Goal: Information Seeking & Learning: Learn about a topic

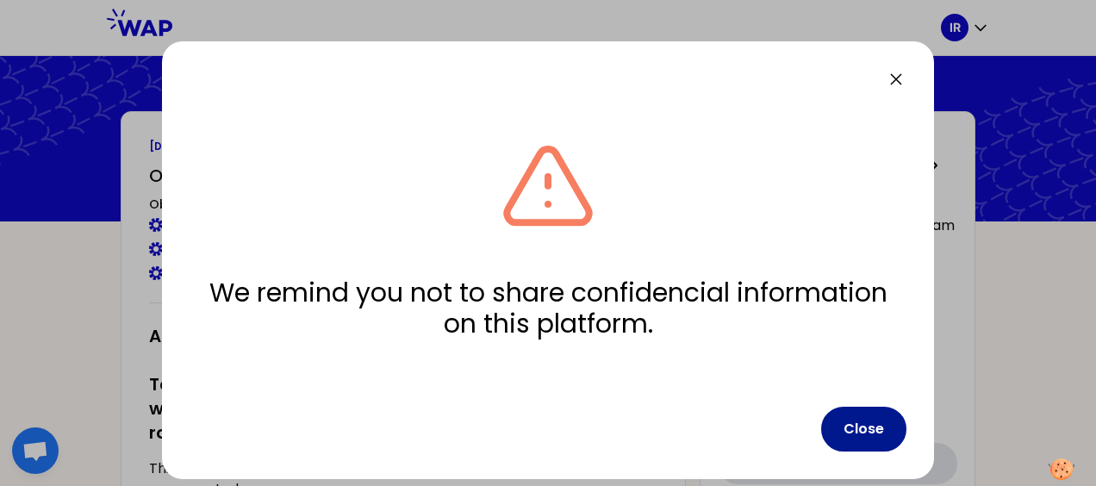
click at [870, 432] on button "Close" at bounding box center [863, 429] width 85 height 45
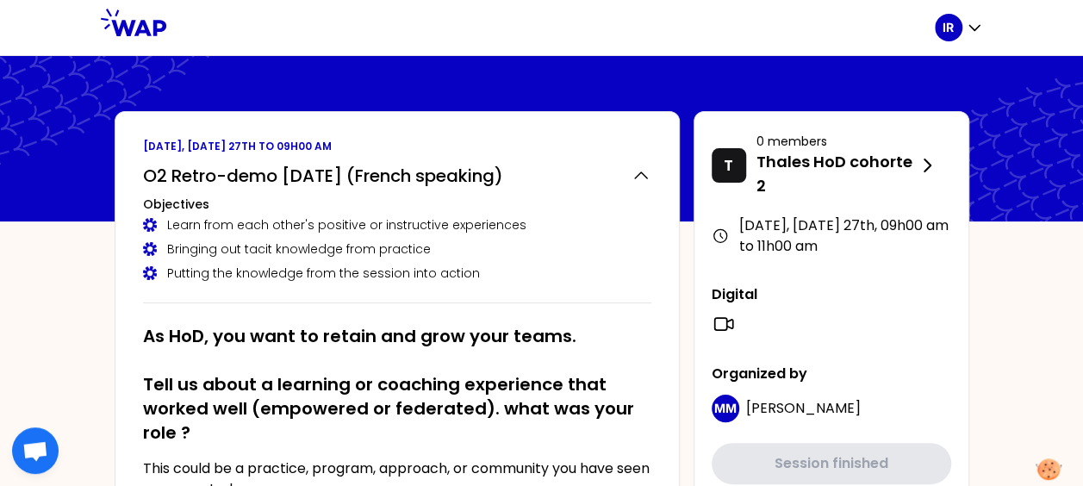
click at [136, 29] on icon at bounding box center [133, 23] width 65 height 28
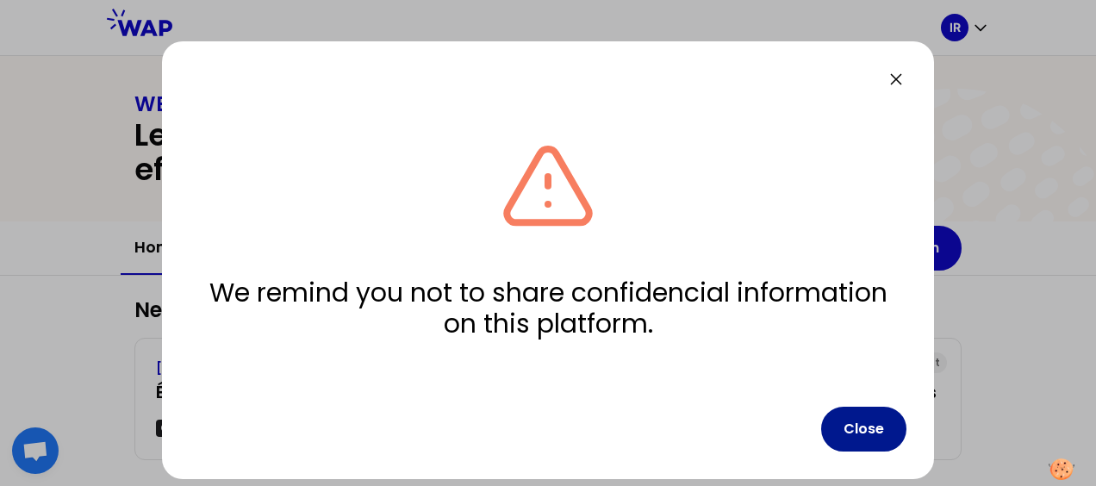
click at [877, 426] on button "Close" at bounding box center [863, 429] width 85 height 45
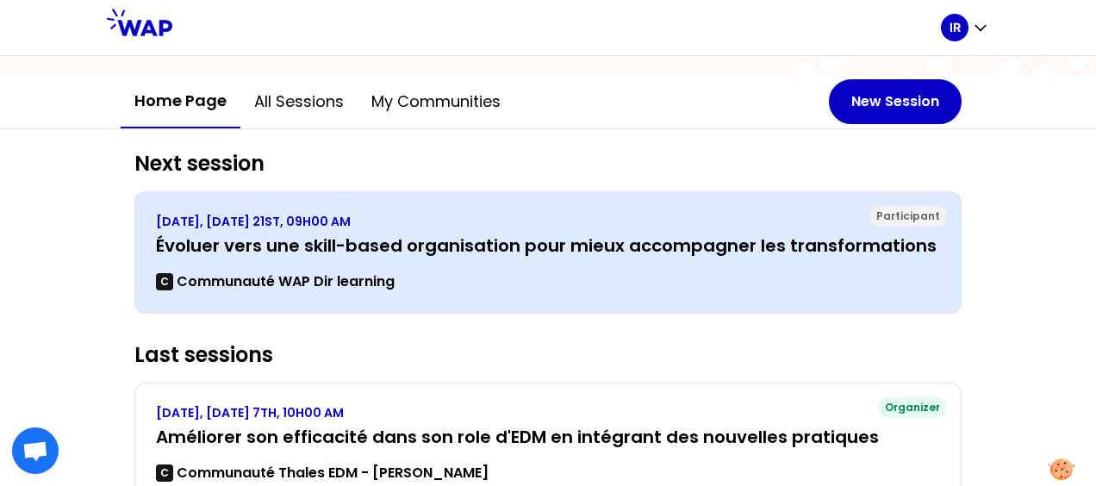
scroll to position [172, 0]
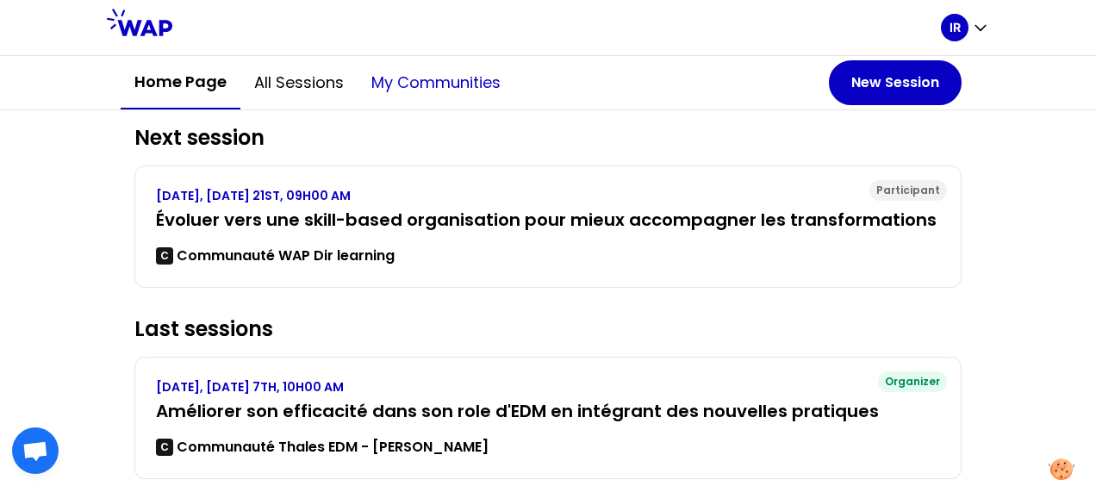
click at [408, 84] on button "My communities" at bounding box center [435, 83] width 157 height 52
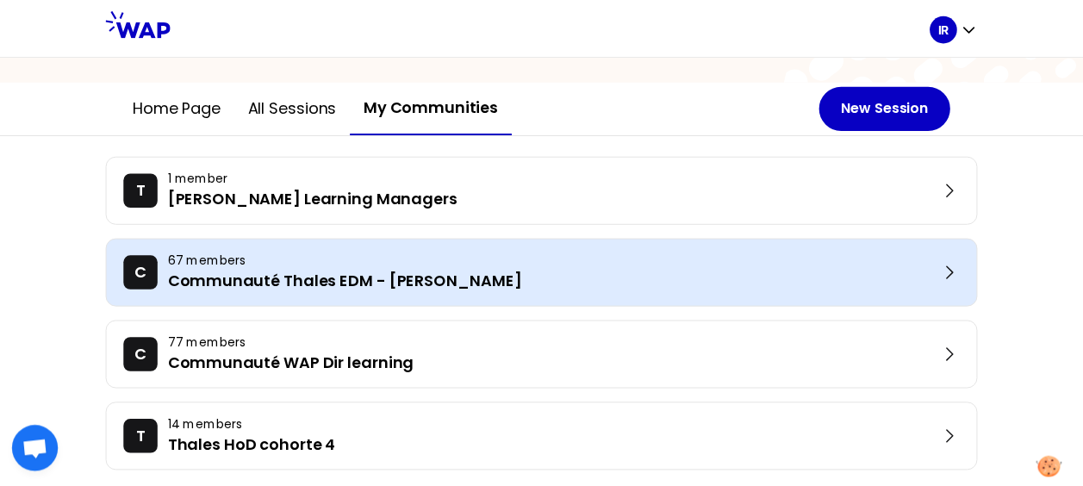
scroll to position [182, 0]
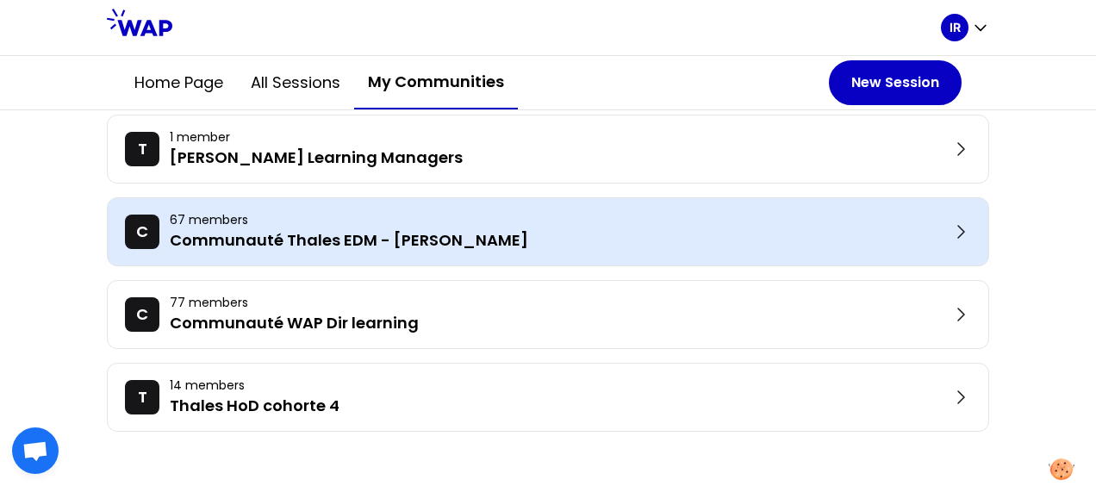
click at [377, 233] on p "Communauté Thales EDM - [PERSON_NAME]" at bounding box center [560, 240] width 780 height 24
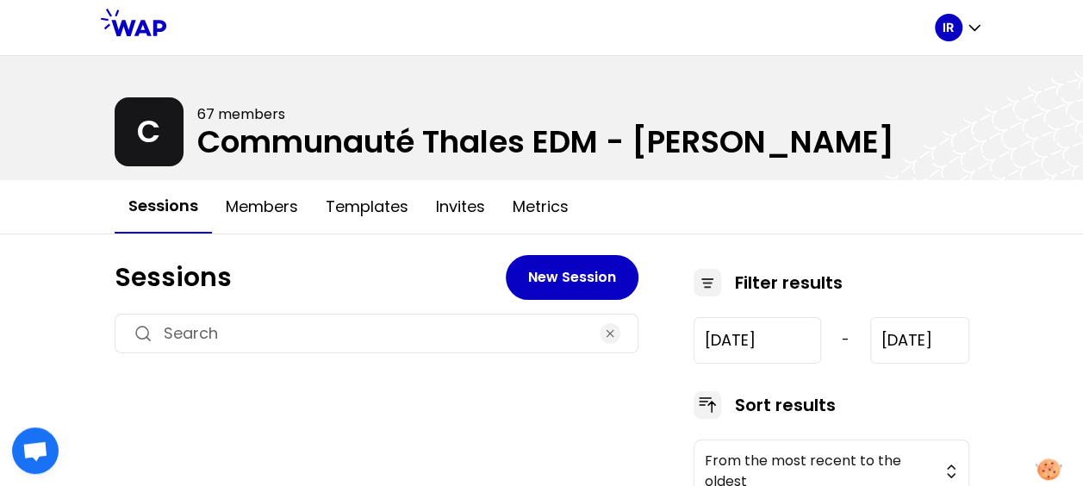
type input "2024-12-5"
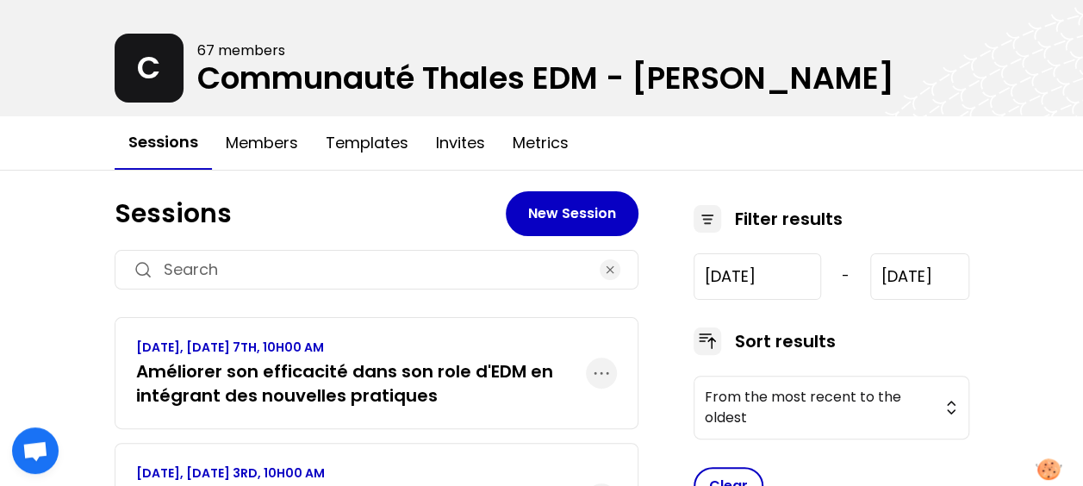
scroll to position [86, 0]
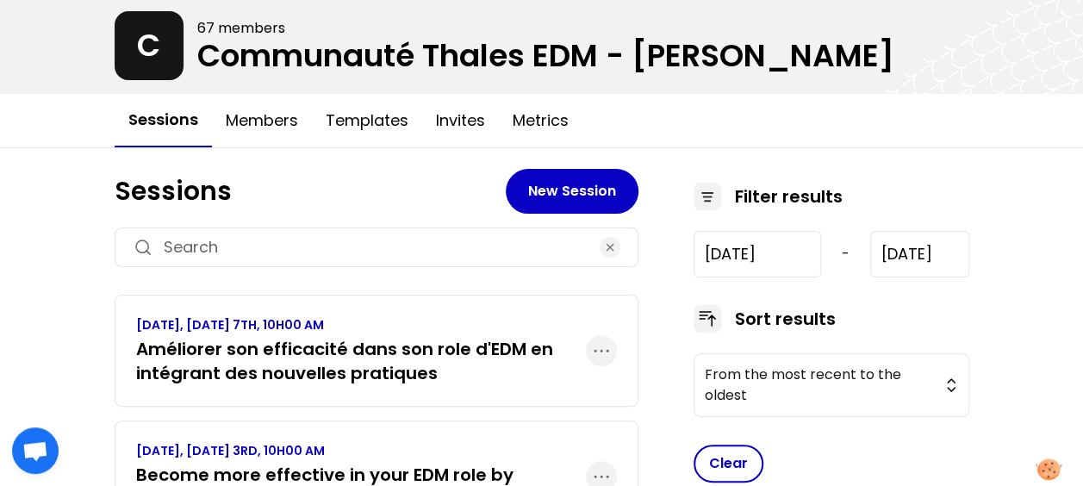
click at [362, 348] on h3 "Améliorer son efficacité dans son role d'EDM en intégrant des nouvelles pratiqu…" at bounding box center [361, 361] width 450 height 48
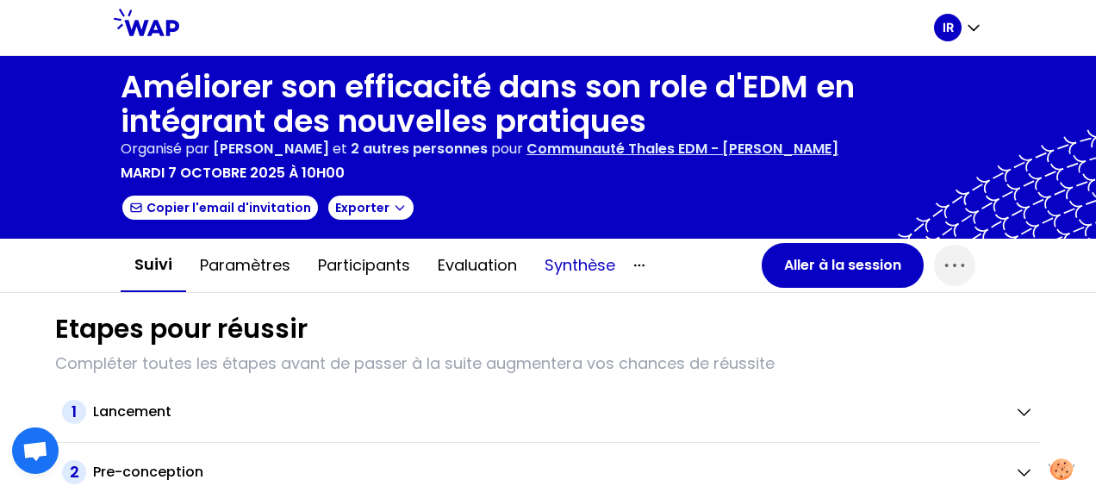
click at [589, 263] on button "Synthèse" at bounding box center [580, 265] width 98 height 52
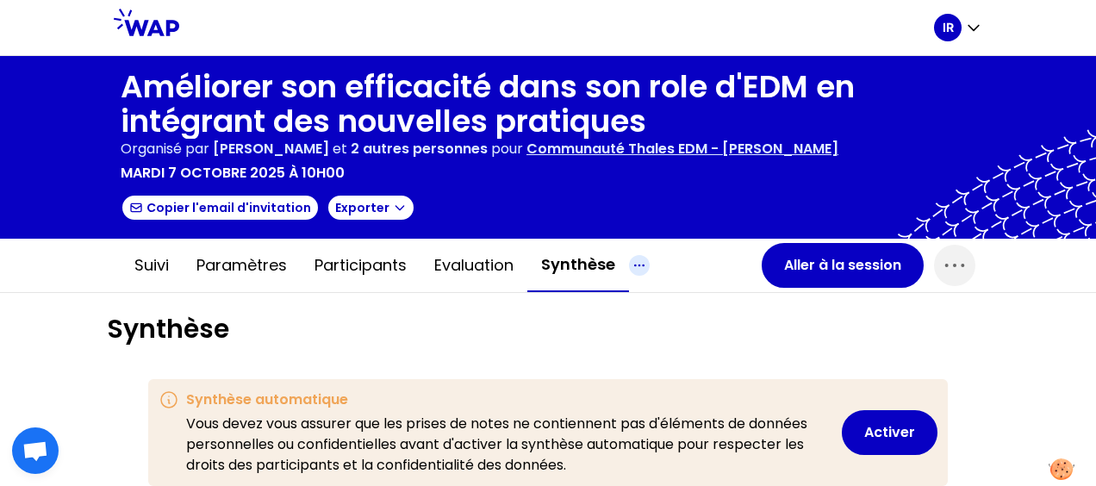
click at [635, 265] on icon "button" at bounding box center [639, 264] width 9 height 1
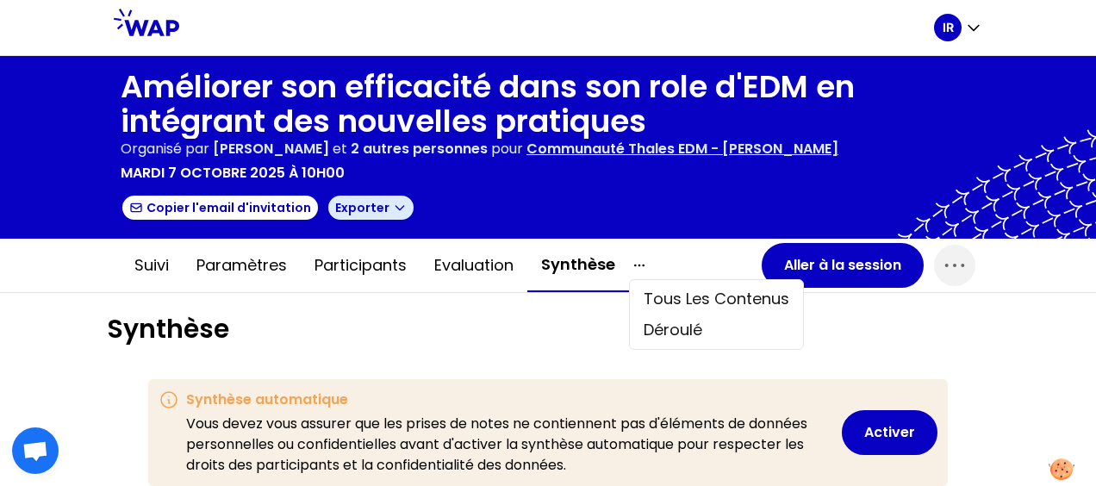
click at [358, 204] on button "Exporter" at bounding box center [370, 208] width 89 height 28
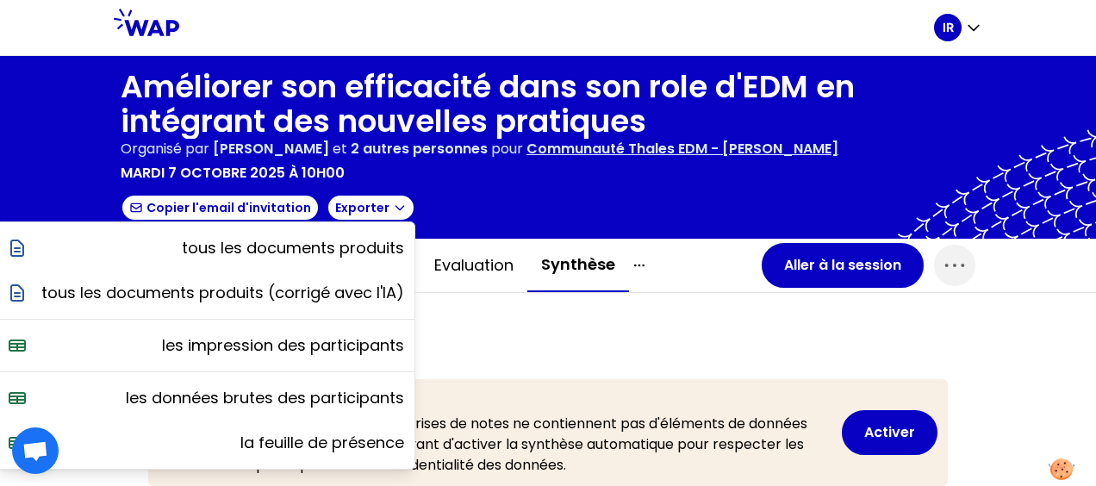
drag, startPoint x: 589, startPoint y: 332, endPoint x: 608, endPoint y: 336, distance: 19.4
click at [589, 332] on h1 "Synthèse" at bounding box center [548, 329] width 882 height 31
